Goal: Transaction & Acquisition: Purchase product/service

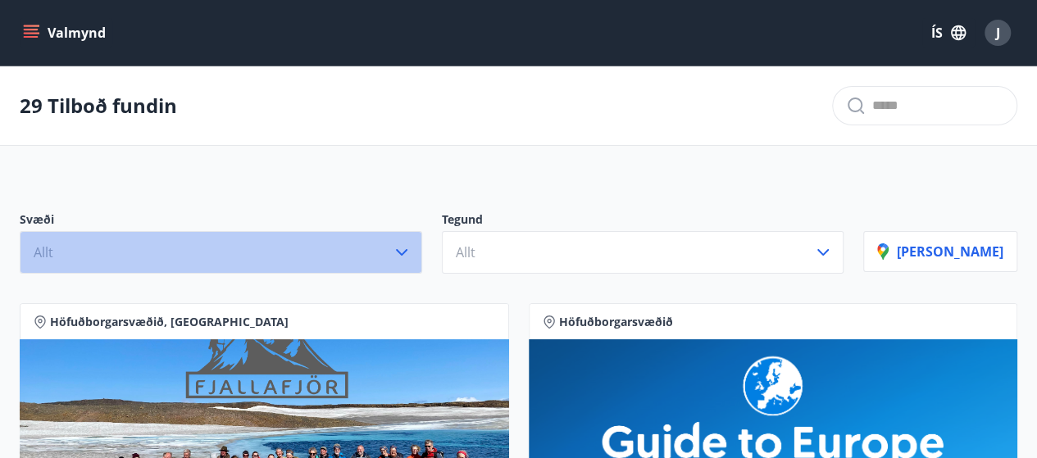
click at [411, 253] on icon "button" at bounding box center [402, 253] width 20 height 20
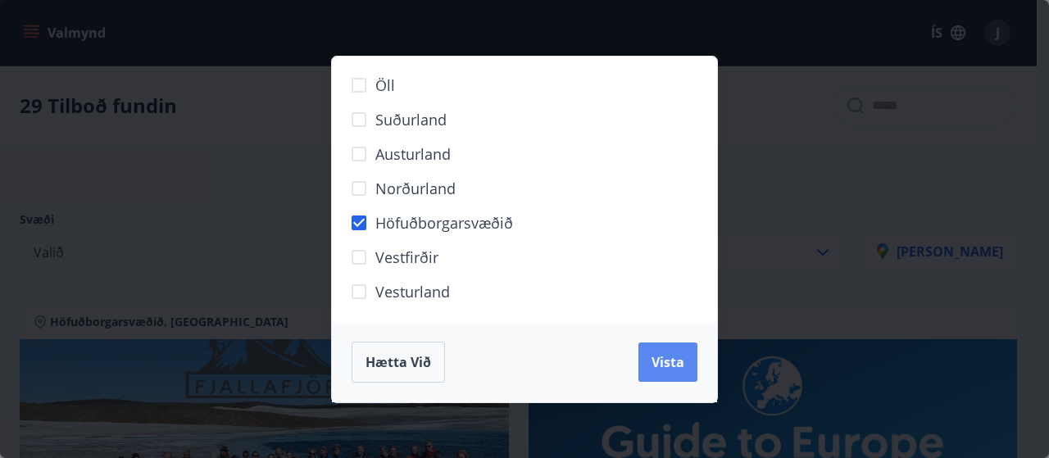
click at [655, 360] on span "Vista" at bounding box center [667, 362] width 33 height 18
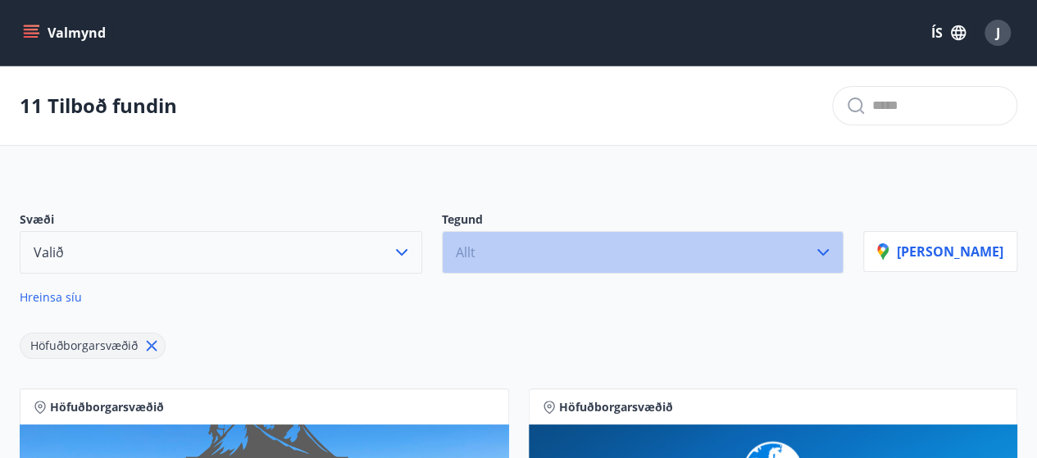
click at [833, 250] on icon "button" at bounding box center [823, 253] width 20 height 20
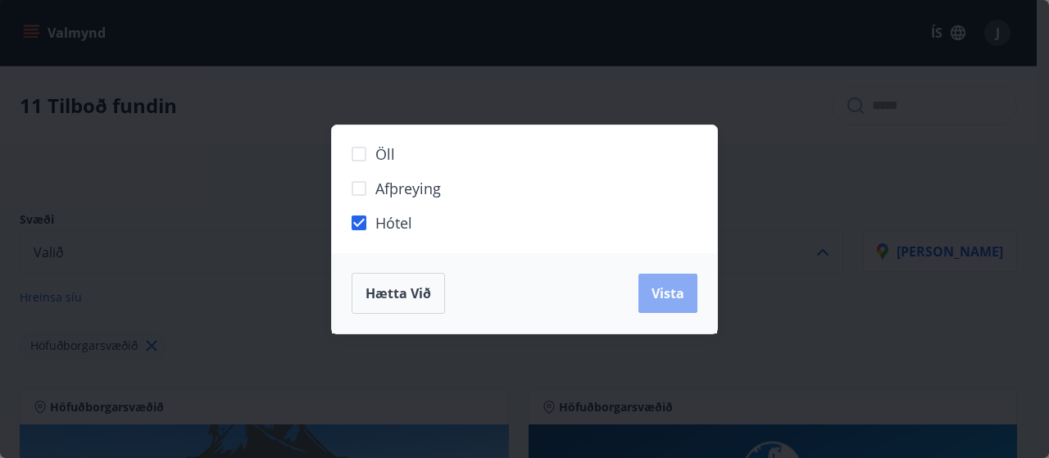
click at [669, 289] on span "Vista" at bounding box center [667, 293] width 33 height 18
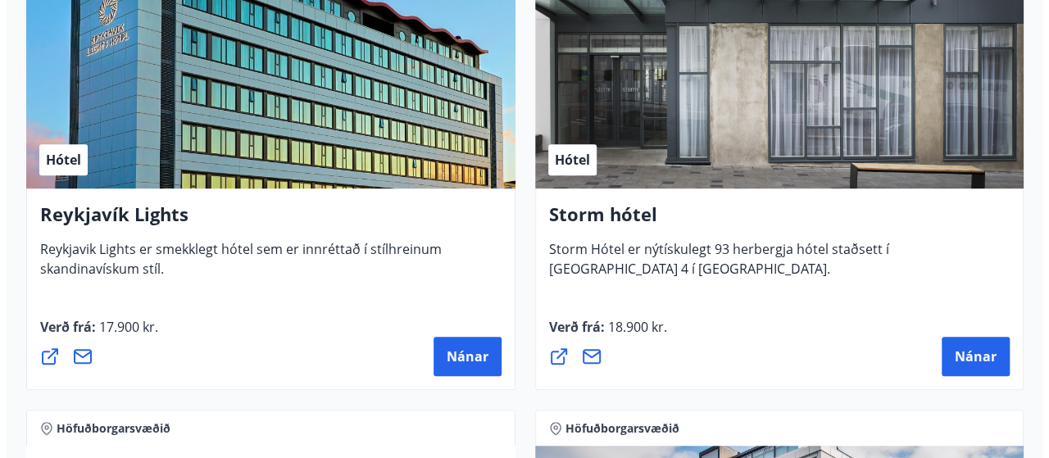
scroll to position [448, 0]
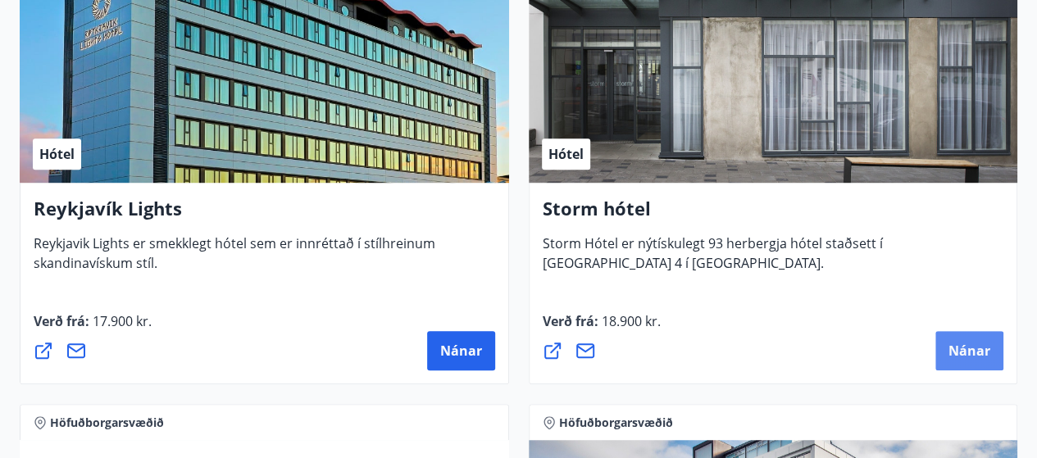
click at [965, 347] on span "Nánar" at bounding box center [969, 351] width 42 height 18
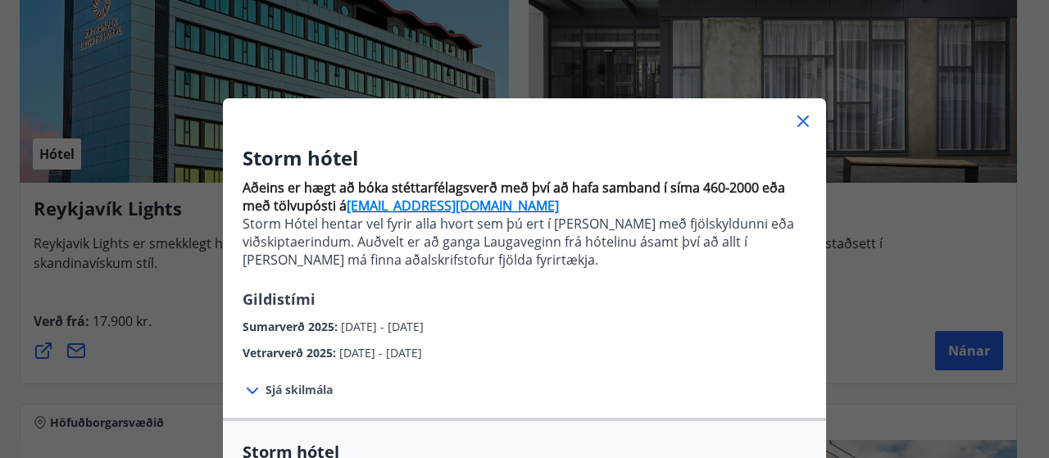
click at [285, 388] on span "Sjá skilmála" at bounding box center [298, 390] width 67 height 16
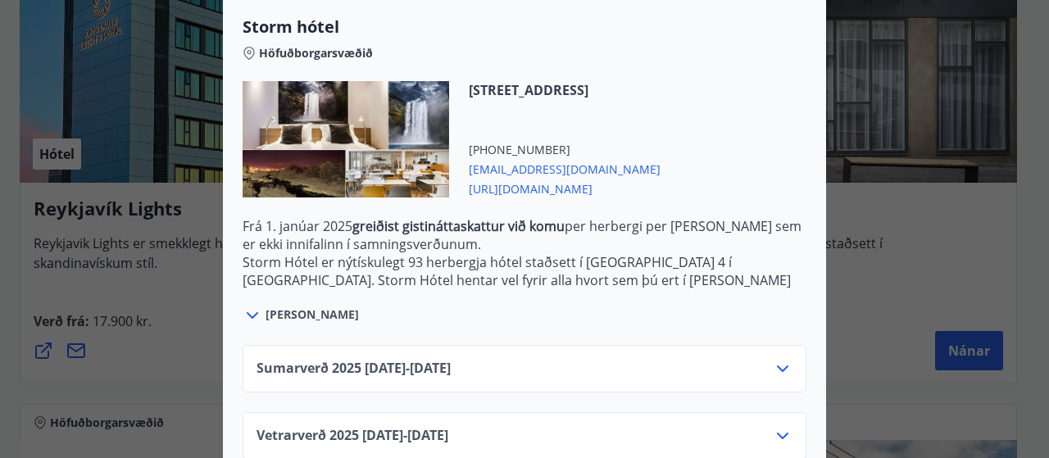
scroll to position [618, 0]
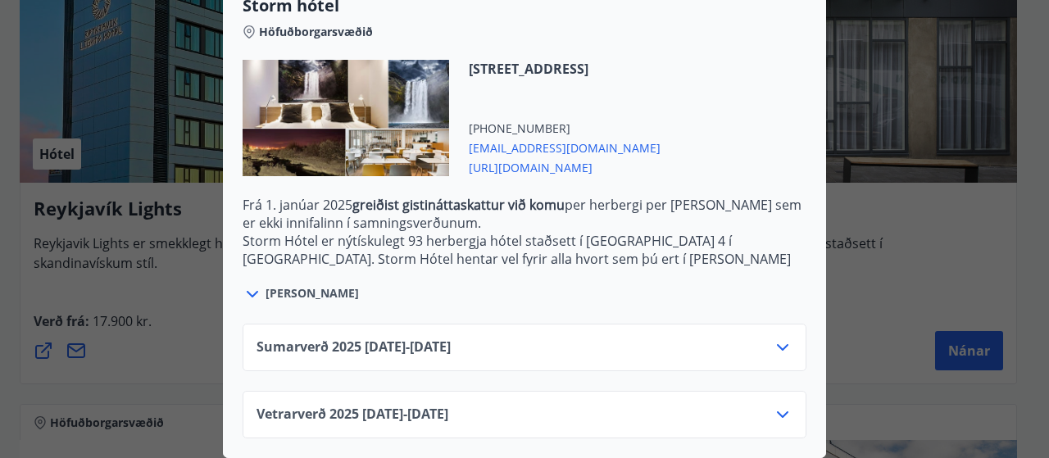
click at [778, 338] on icon at bounding box center [783, 348] width 20 height 20
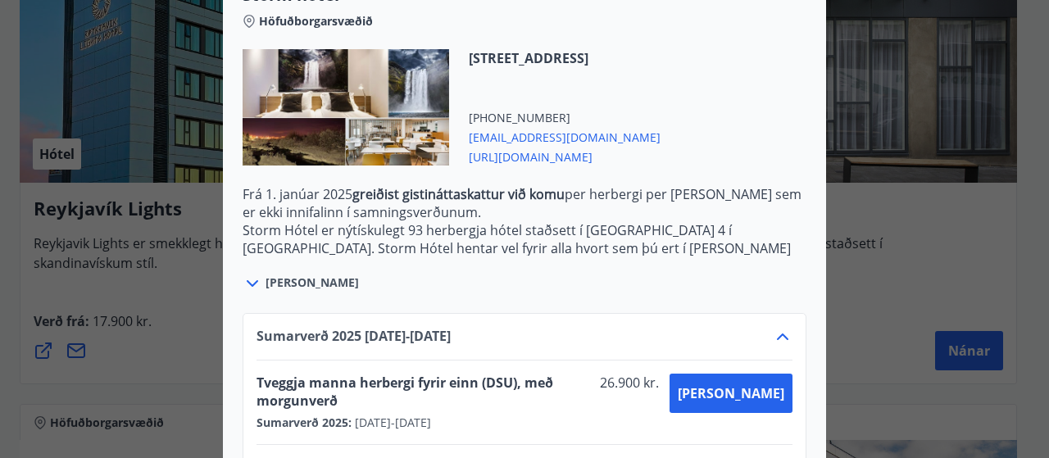
scroll to position [751, 0]
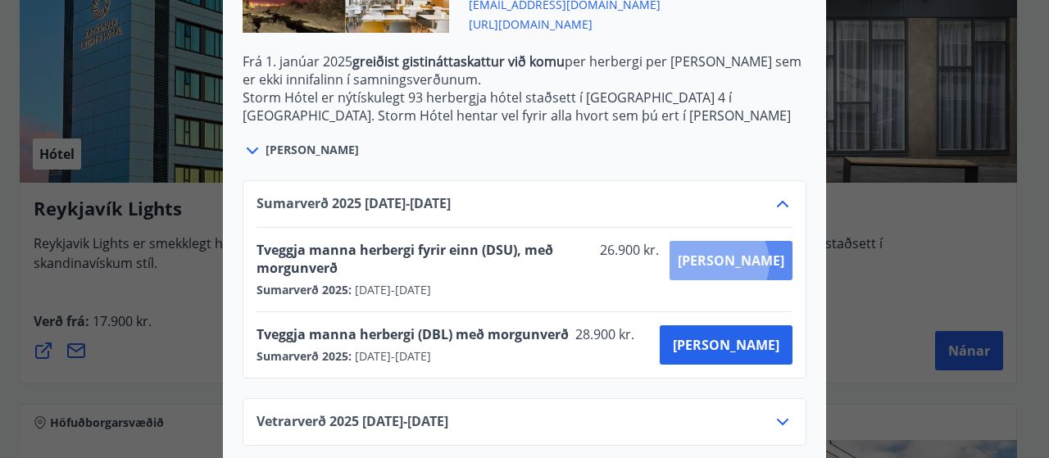
click at [765, 262] on span "[PERSON_NAME]" at bounding box center [731, 261] width 107 height 18
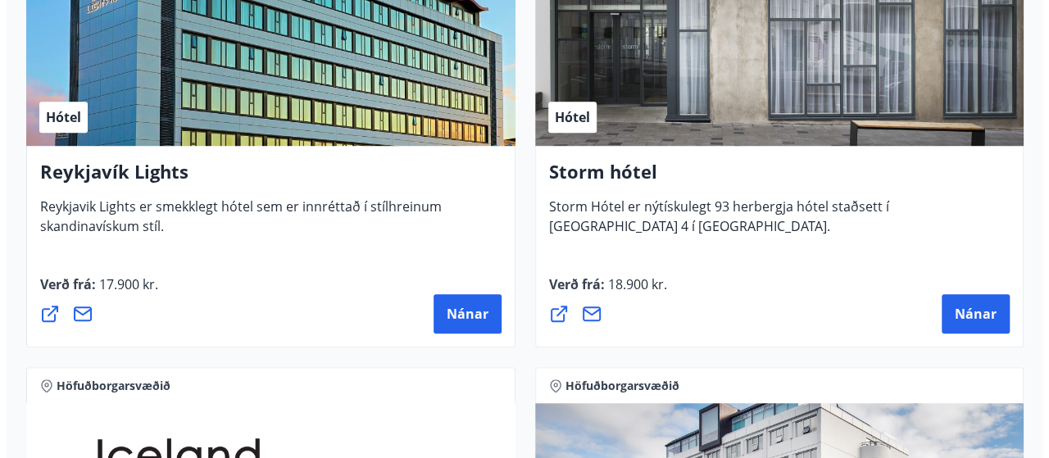
scroll to position [491, 0]
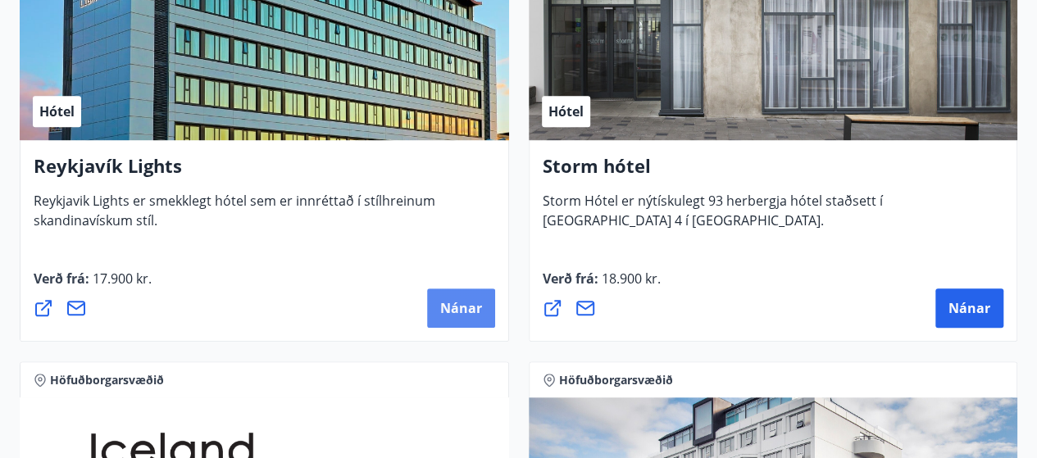
click at [465, 312] on span "Nánar" at bounding box center [461, 308] width 42 height 18
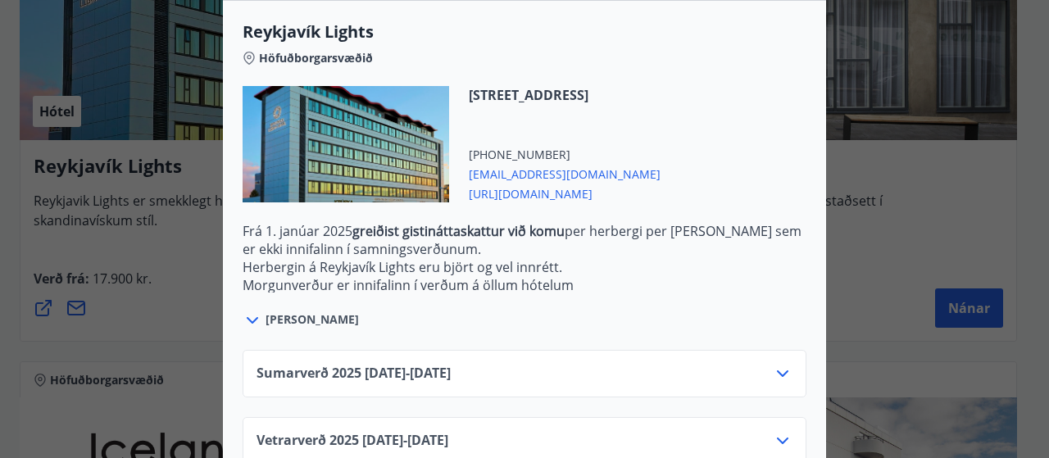
scroll to position [574, 0]
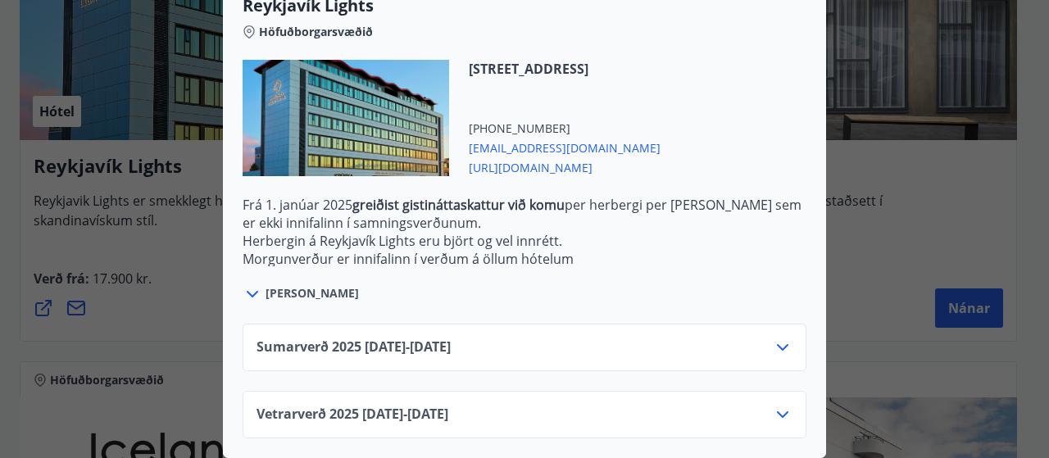
click at [778, 338] on icon at bounding box center [783, 348] width 20 height 20
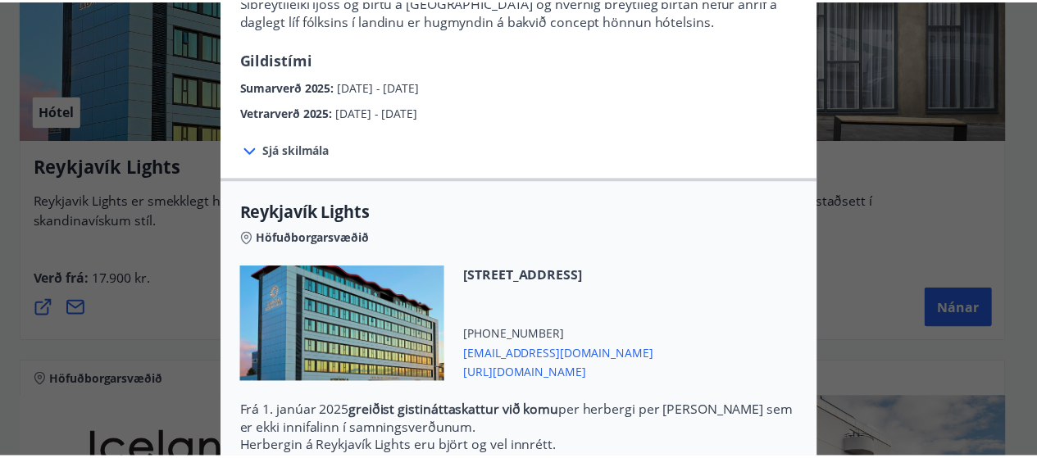
scroll to position [0, 0]
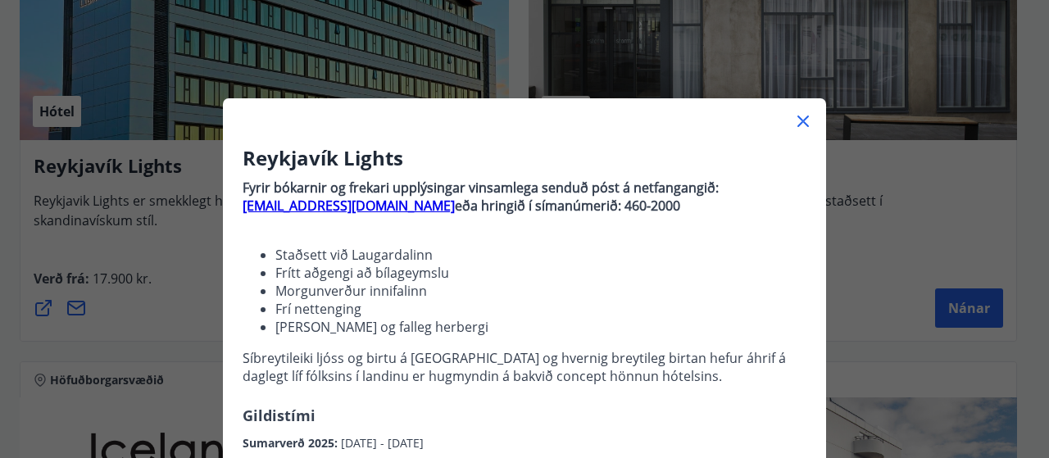
click at [797, 120] on icon at bounding box center [802, 121] width 11 height 11
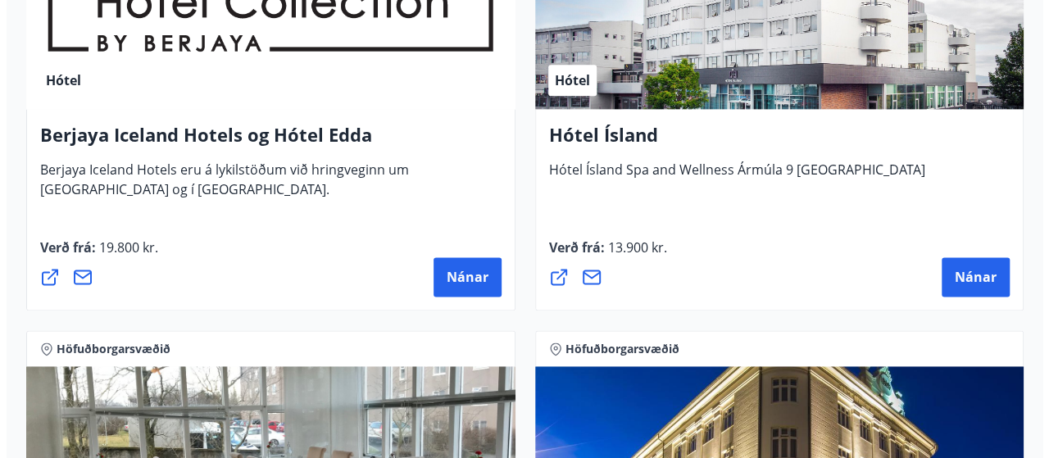
scroll to position [998, 0]
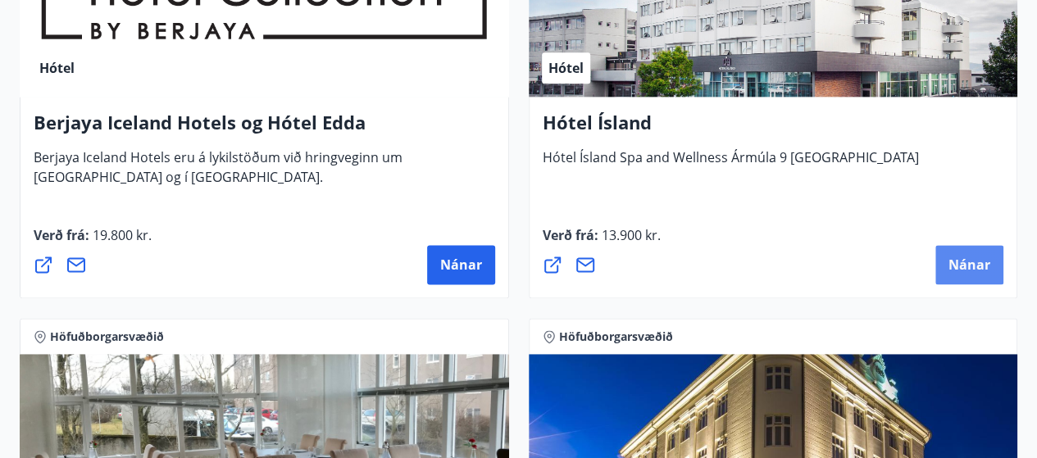
click at [962, 265] on span "Nánar" at bounding box center [969, 265] width 42 height 18
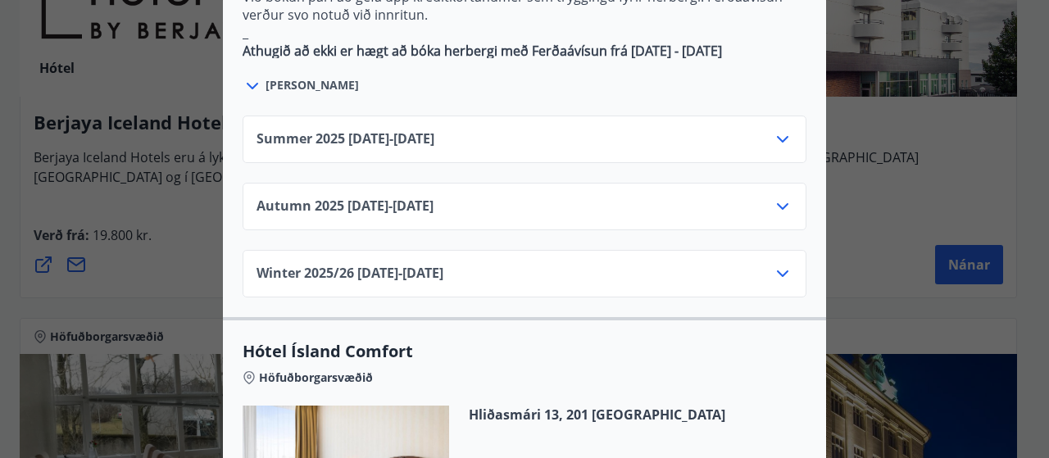
scroll to position [1188, 0]
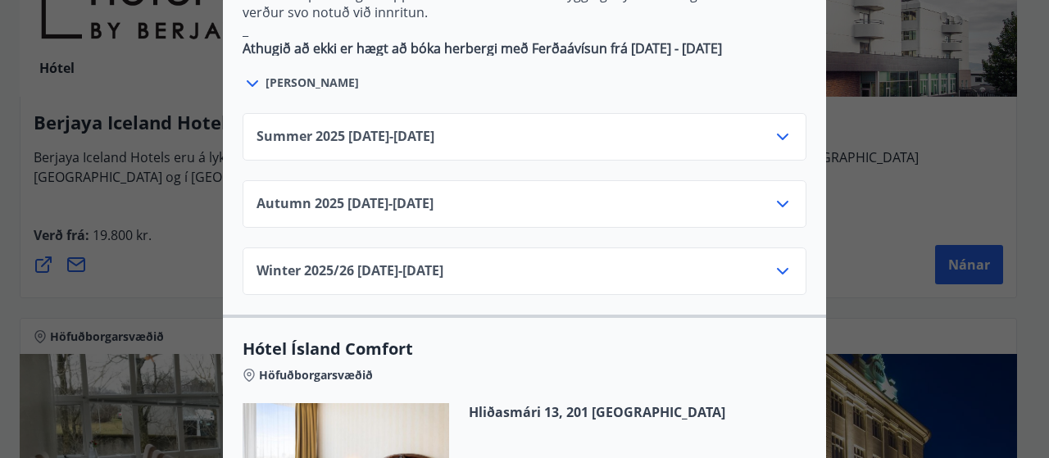
click at [774, 194] on icon at bounding box center [783, 204] width 20 height 20
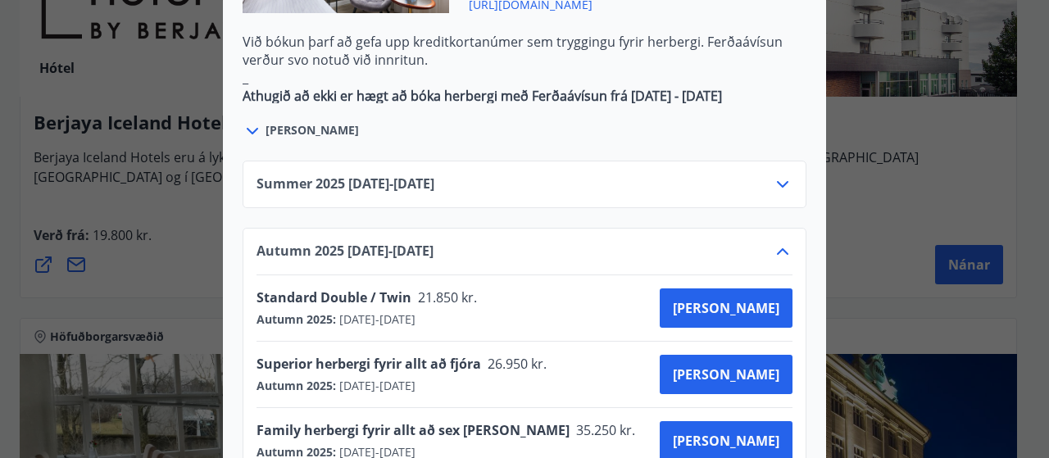
scroll to position [1137, 0]
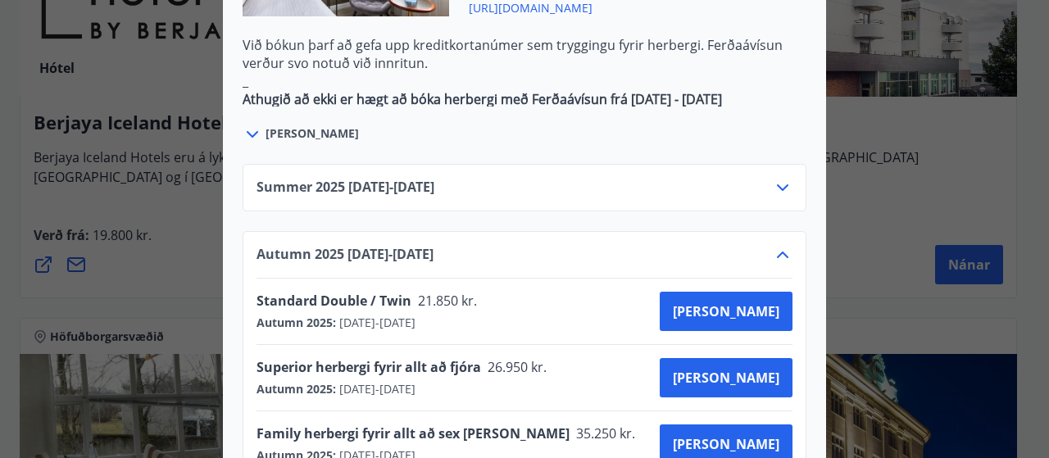
click at [783, 245] on icon at bounding box center [783, 255] width 20 height 20
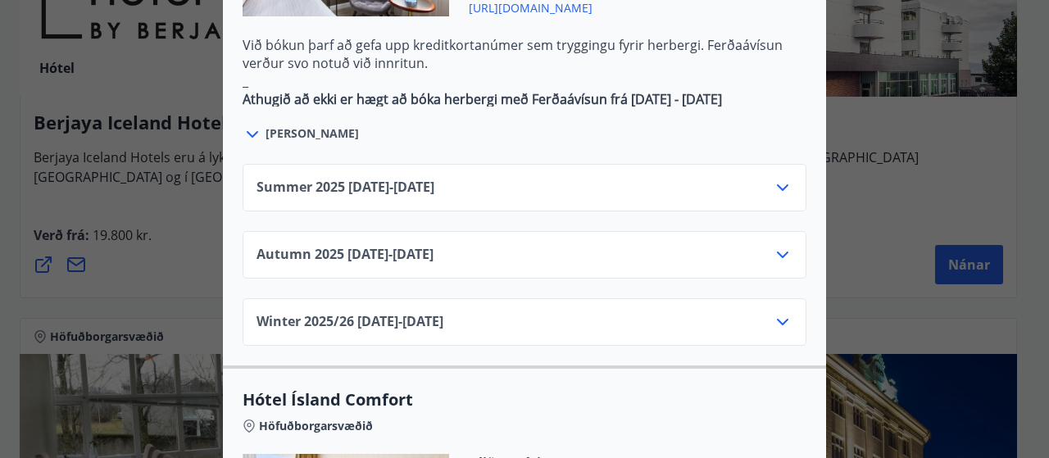
click at [777, 184] on icon at bounding box center [782, 187] width 11 height 7
